Goal: Check status: Check status

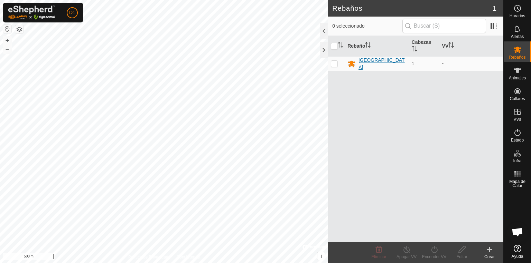
click at [351, 64] on icon at bounding box center [352, 64] width 8 height 7
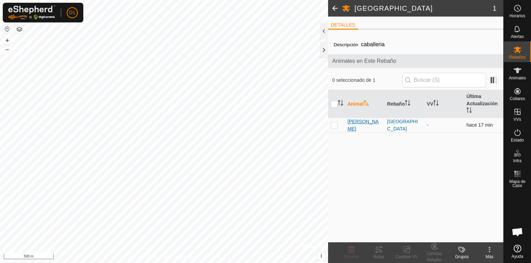
click at [352, 124] on span "[PERSON_NAME]" at bounding box center [364, 125] width 34 height 15
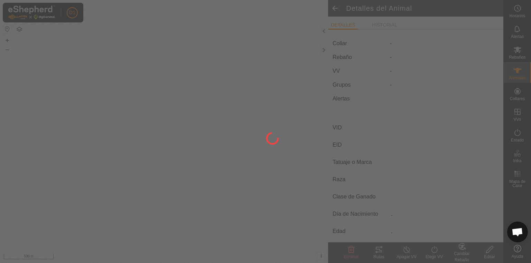
type input "[PERSON_NAME]"
type input "-"
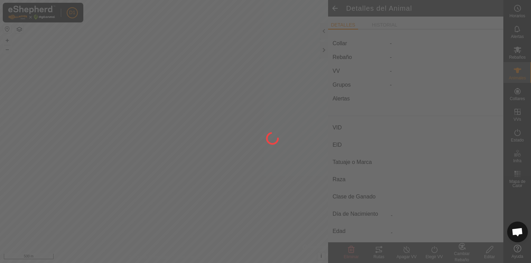
type input "0 kg"
type input "-"
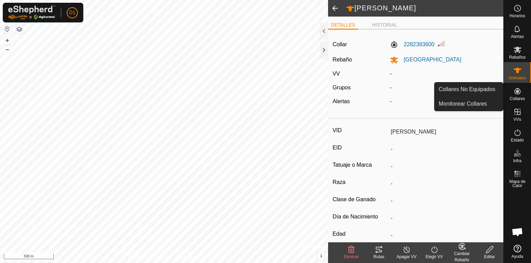
click at [517, 93] on icon at bounding box center [517, 91] width 6 height 6
click at [461, 103] on link "Monitorear Collares" at bounding box center [468, 104] width 68 height 14
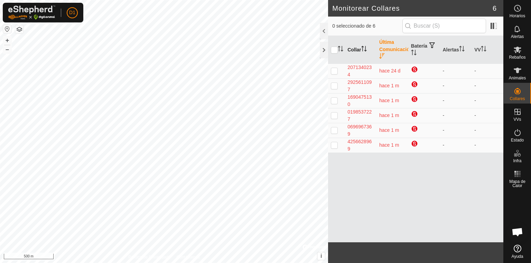
click at [355, 48] on th "Collar" at bounding box center [360, 50] width 32 height 28
click at [355, 50] on th "Collar" at bounding box center [360, 50] width 32 height 28
click at [354, 51] on th "Collar" at bounding box center [360, 50] width 32 height 28
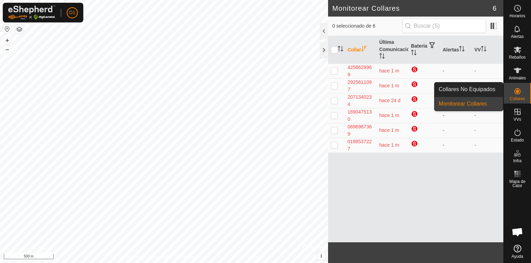
click at [520, 97] on span "Collares" at bounding box center [516, 99] width 15 height 4
click at [468, 87] on link "Collares No Equipados" at bounding box center [468, 90] width 68 height 14
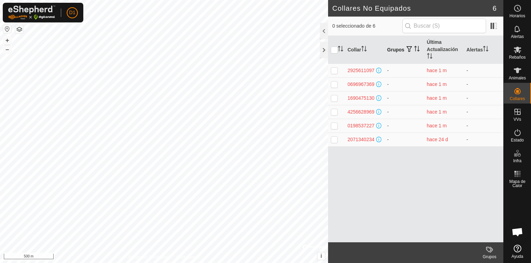
click at [400, 48] on th "Grupos" at bounding box center [404, 50] width 40 height 28
click at [358, 48] on th "Collar" at bounding box center [364, 50] width 40 height 28
click at [520, 77] on span "Animales" at bounding box center [517, 78] width 17 height 4
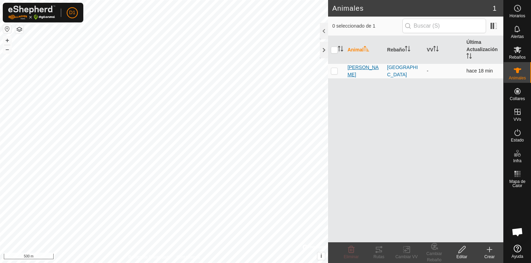
click at [356, 68] on span "[PERSON_NAME]" at bounding box center [364, 71] width 34 height 15
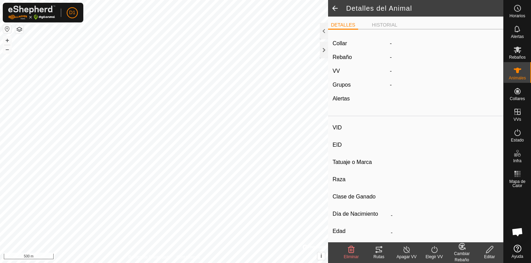
type input "[PERSON_NAME]"
type input "-"
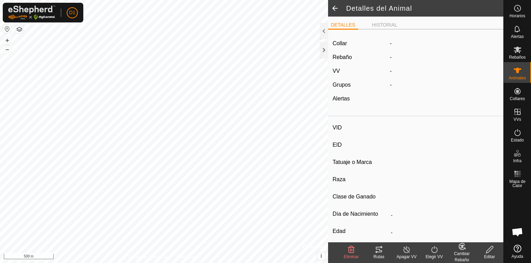
type input "0 kg"
type input "-"
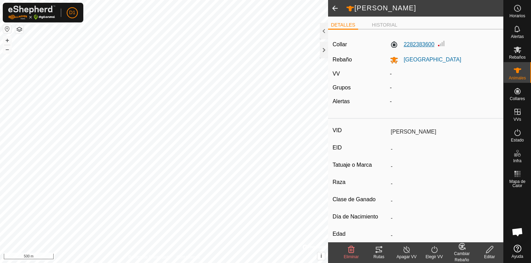
click at [412, 46] on label "2282383600" at bounding box center [412, 44] width 45 height 8
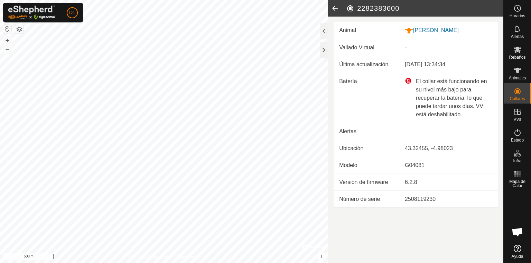
click at [429, 96] on div "El collar está funcionando en su nivel más bajo para recuperar la batería, lo q…" at bounding box center [448, 97] width 87 height 41
click at [408, 81] on div "El collar está funcionando en su nivel más bajo para recuperar la batería, lo q…" at bounding box center [448, 97] width 87 height 41
click at [386, 93] on td "Batería" at bounding box center [366, 98] width 66 height 50
click at [324, 47] on div at bounding box center [324, 50] width 8 height 17
